Goal: Information Seeking & Learning: Learn about a topic

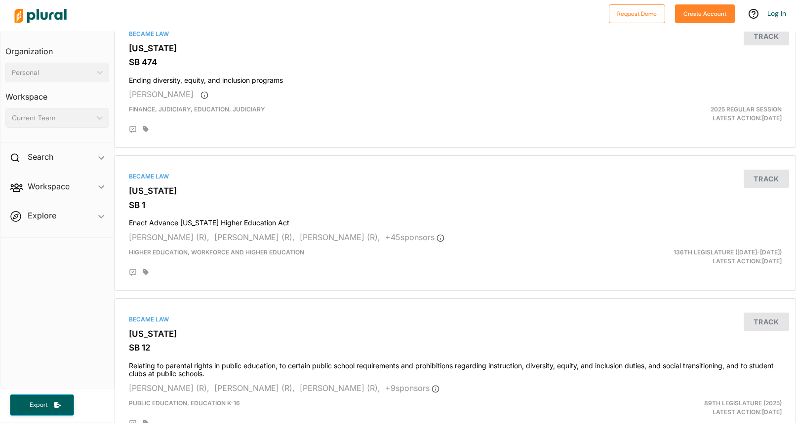
scroll to position [601, 0]
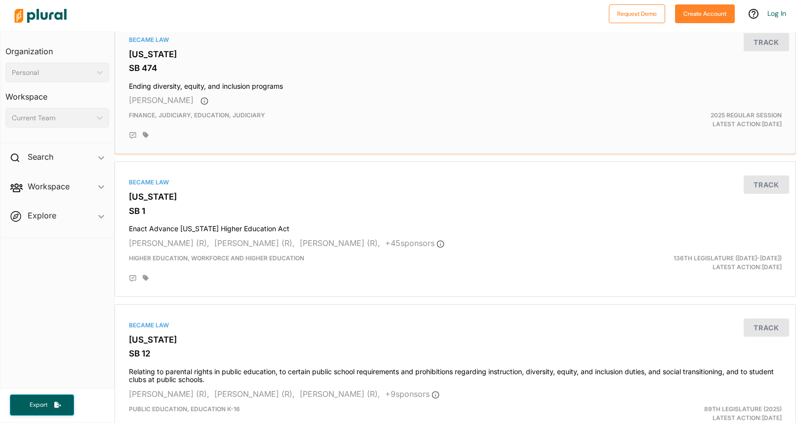
click at [173, 54] on h3 "[US_STATE]" at bounding box center [455, 54] width 652 height 10
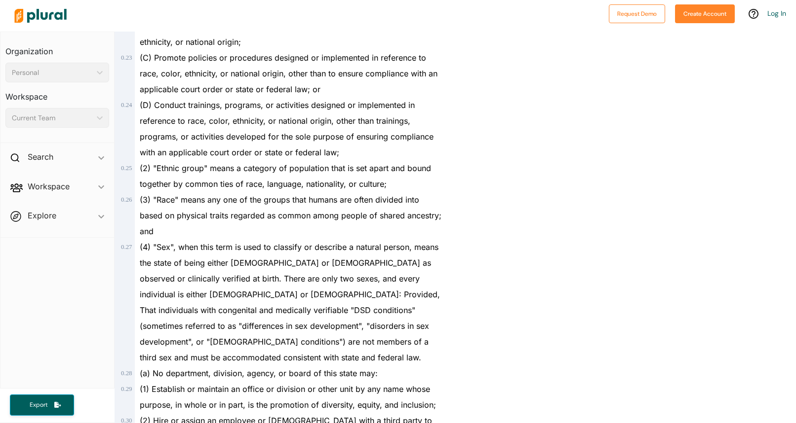
scroll to position [1475, 0]
